Goal: Find specific page/section: Find specific page/section

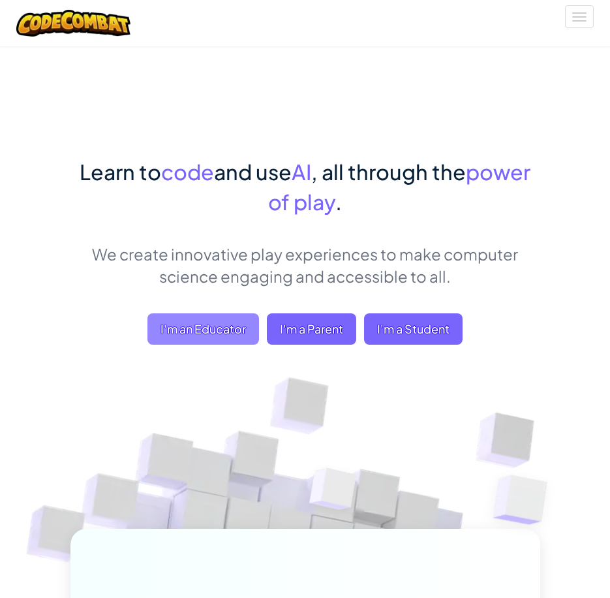
click at [239, 326] on span "I'm an Educator" at bounding box center [203, 328] width 112 height 31
